Goal: Information Seeking & Learning: Find contact information

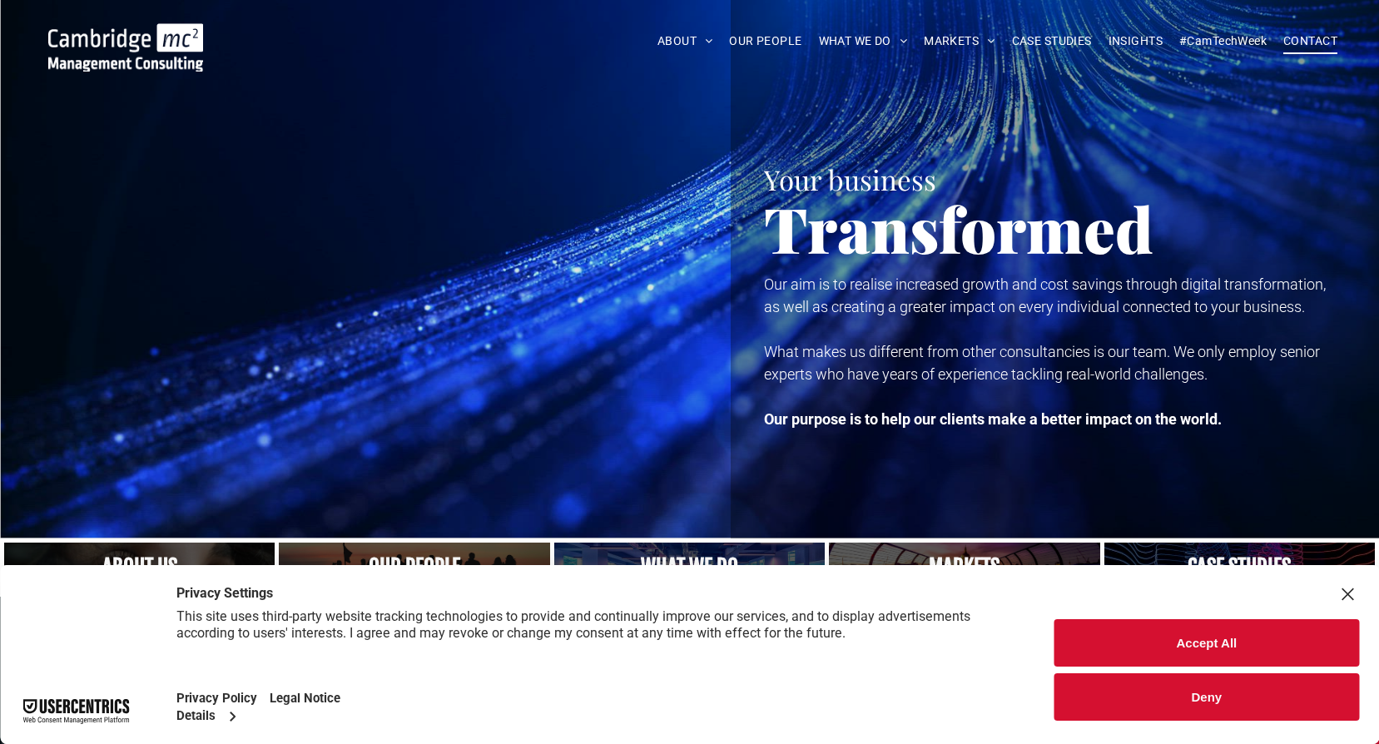
click at [1294, 37] on span "CONTACT" at bounding box center [1311, 41] width 54 height 26
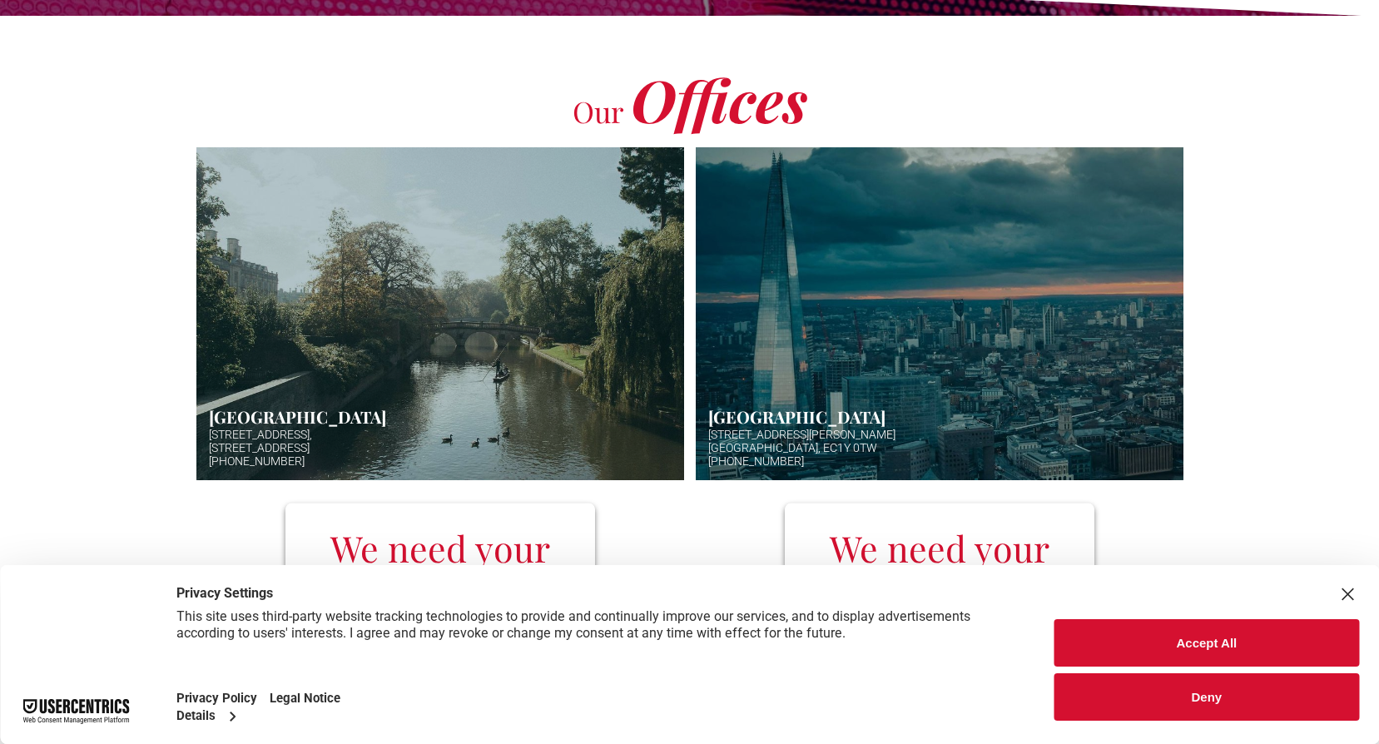
scroll to position [499, 0]
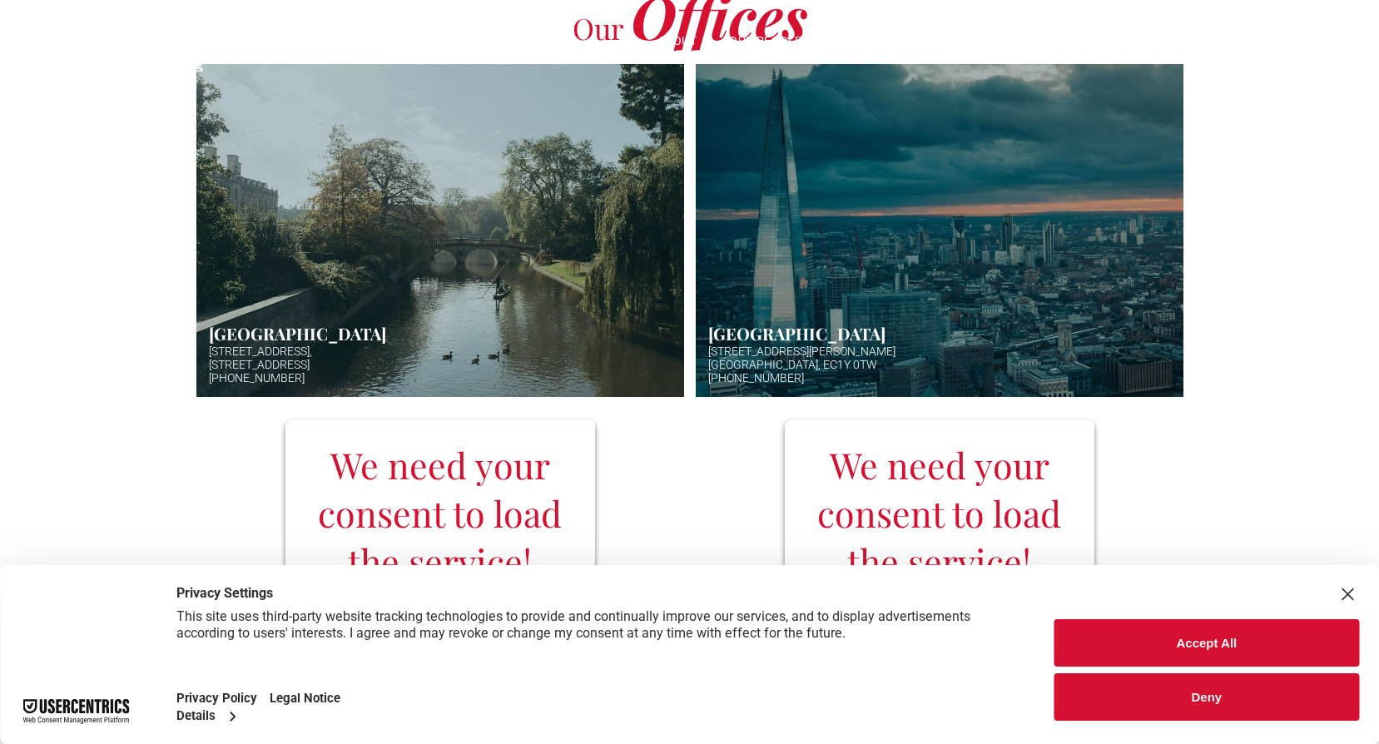
drag, startPoint x: 807, startPoint y: 360, endPoint x: 727, endPoint y: 340, distance: 82.2
click at [727, 340] on link "Aerial photo of Tower Bridge, London. Thames snakes into distance. Hazy backgro…" at bounding box center [940, 230] width 488 height 333
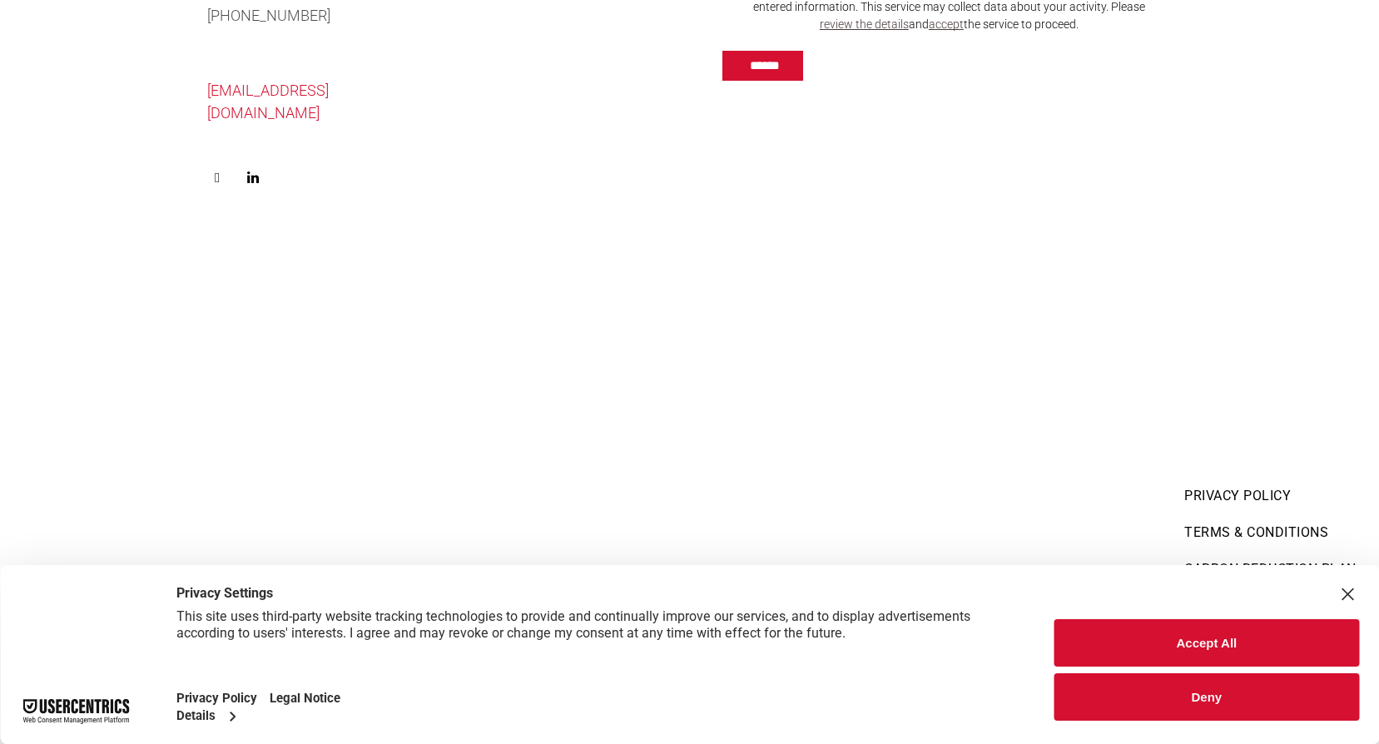
scroll to position [2081, 0]
drag, startPoint x: 241, startPoint y: 346, endPoint x: 354, endPoint y: 364, distance: 113.7
click at [354, 405] on h5 "[STREET_ADDRESS][PERSON_NAME]" at bounding box center [361, 420] width 380 height 30
copy span "[STREET_ADDRESS][PERSON_NAME]"
